Goal: Check status: Check status

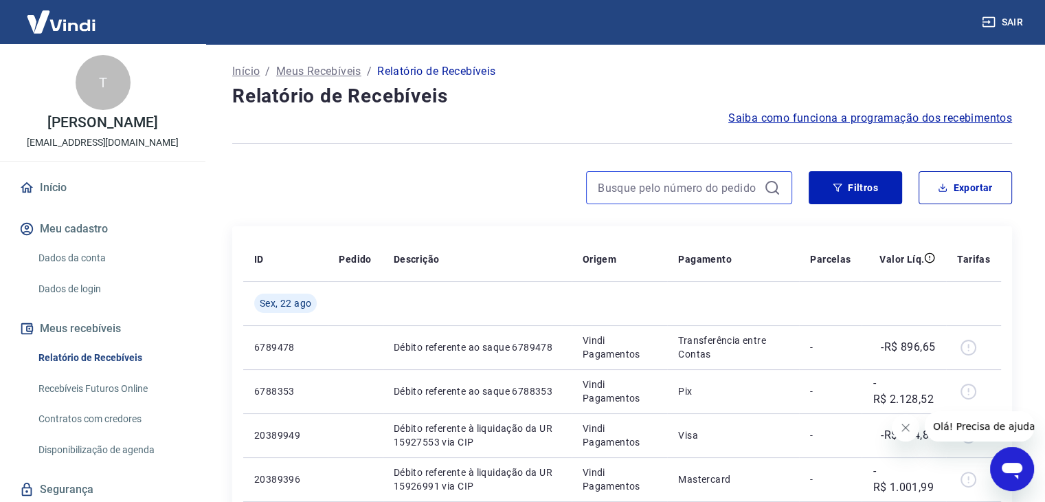
click at [690, 185] on input at bounding box center [678, 187] width 161 height 21
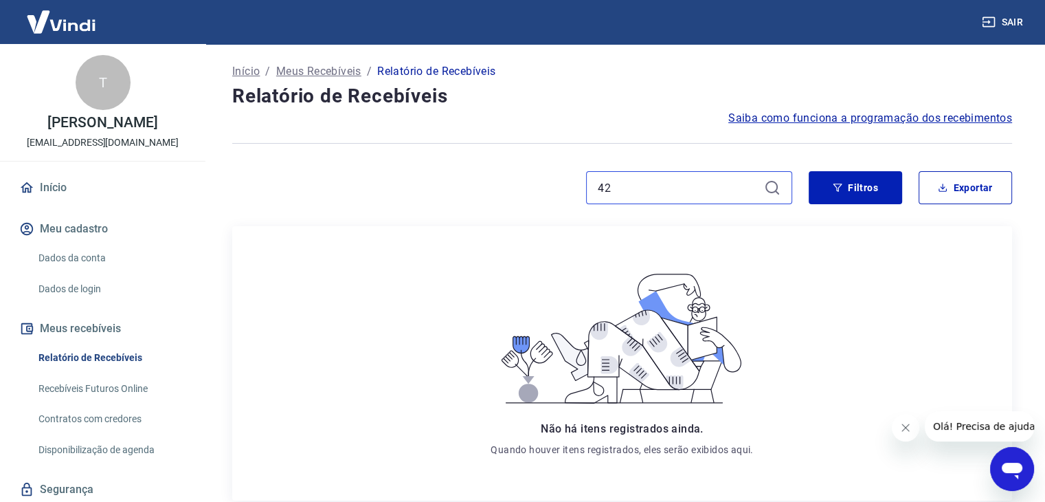
type input "4"
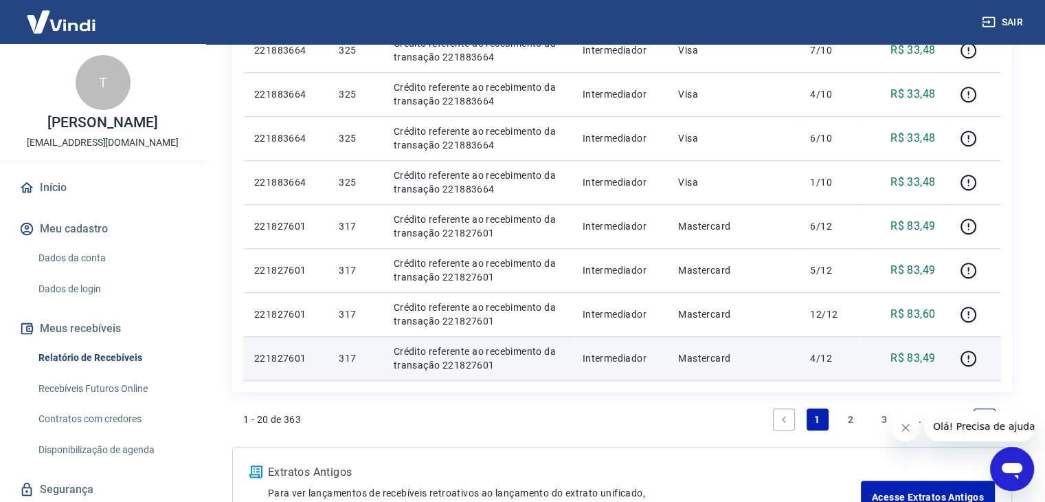
scroll to position [928, 0]
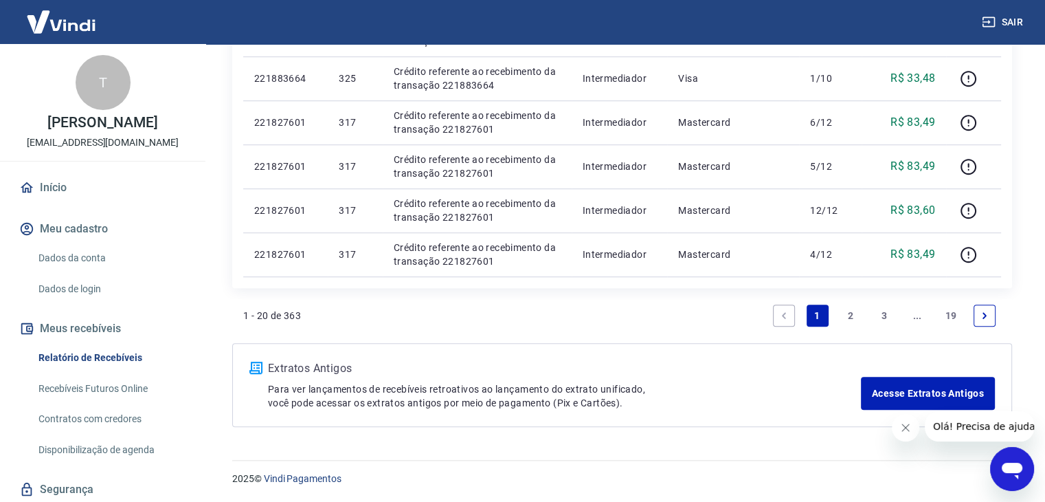
click at [852, 319] on link "2" at bounding box center [851, 315] width 22 height 22
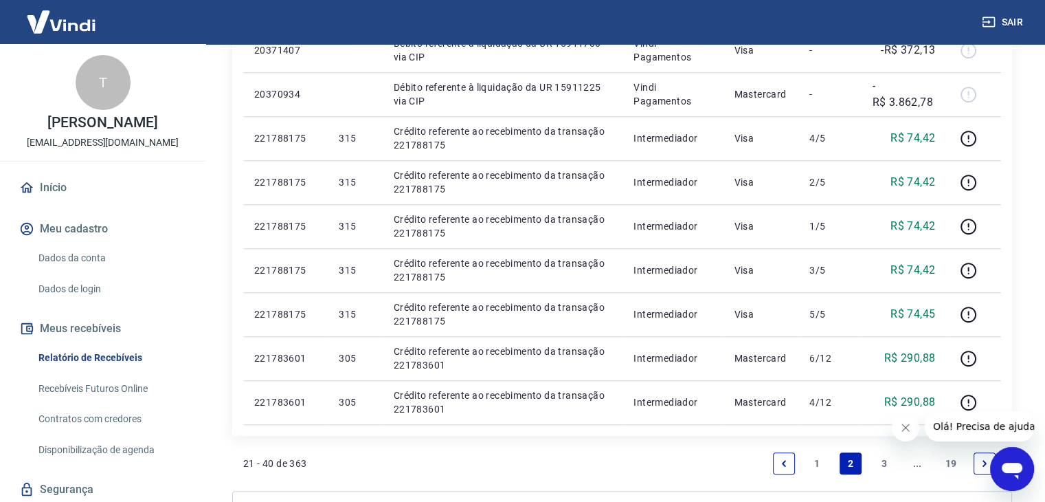
scroll to position [893, 0]
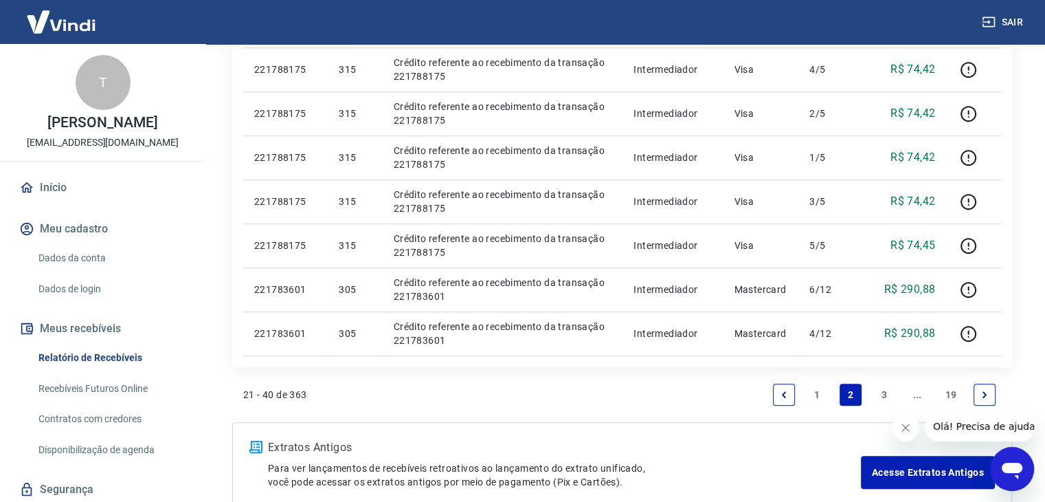
click at [883, 391] on link "3" at bounding box center [884, 394] width 22 height 22
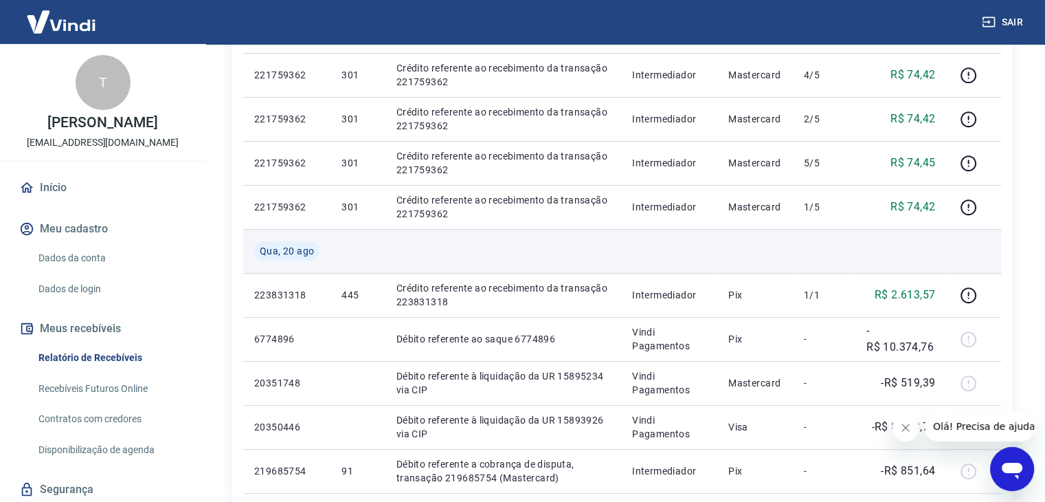
scroll to position [824, 0]
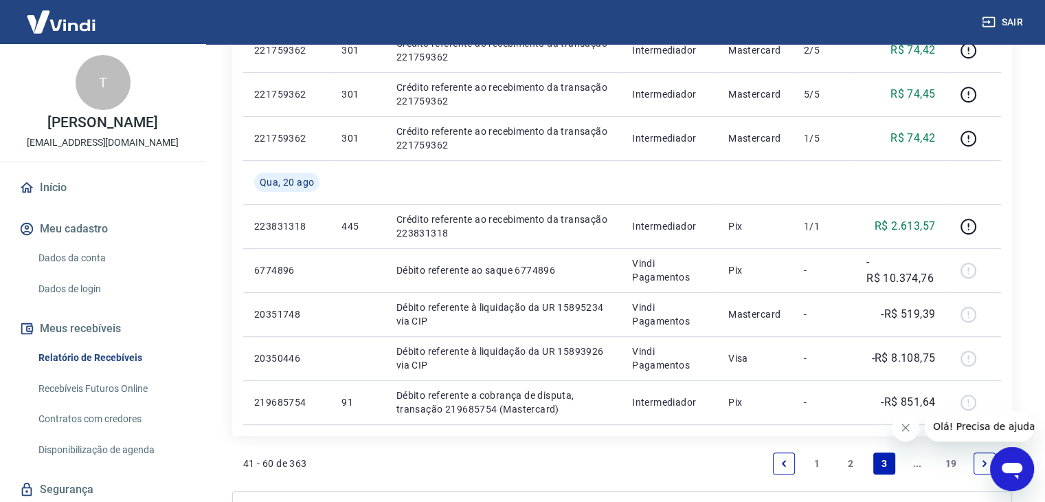
click at [903, 429] on icon "Fechar mensagem da empresa" at bounding box center [905, 427] width 7 height 7
click at [973, 464] on link "Next page" at bounding box center [984, 463] width 22 height 22
